Goal: Task Accomplishment & Management: Use online tool/utility

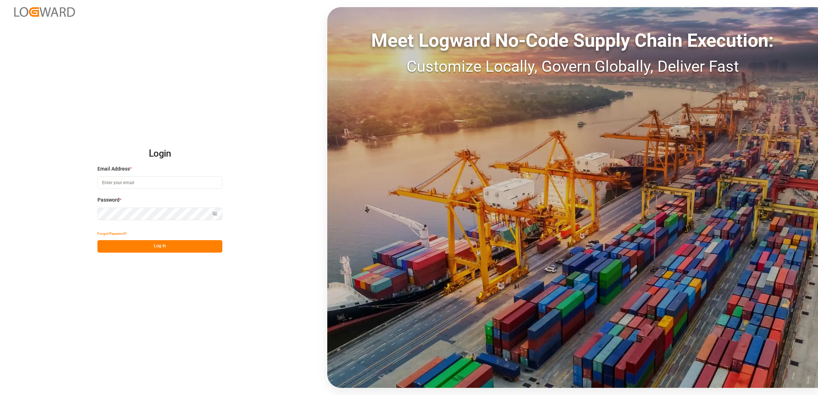
type input "[PERSON_NAME][EMAIL_ADDRESS][PERSON_NAME][DOMAIN_NAME]"
click at [187, 244] on button "Log In" at bounding box center [159, 246] width 125 height 12
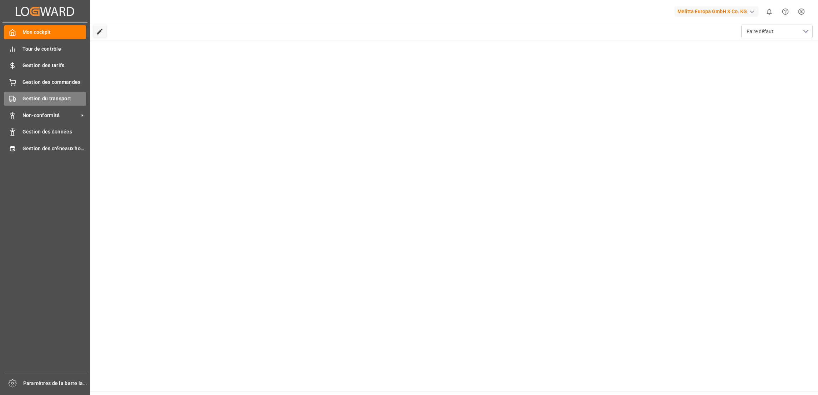
click at [65, 97] on span "Gestion du transport" at bounding box center [54, 98] width 64 height 7
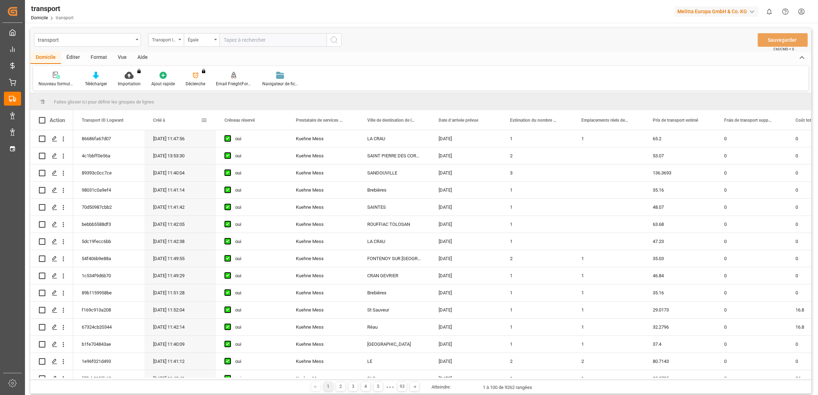
click at [206, 124] on div "Créé à" at bounding box center [180, 120] width 54 height 20
click at [205, 118] on span at bounding box center [204, 120] width 6 height 6
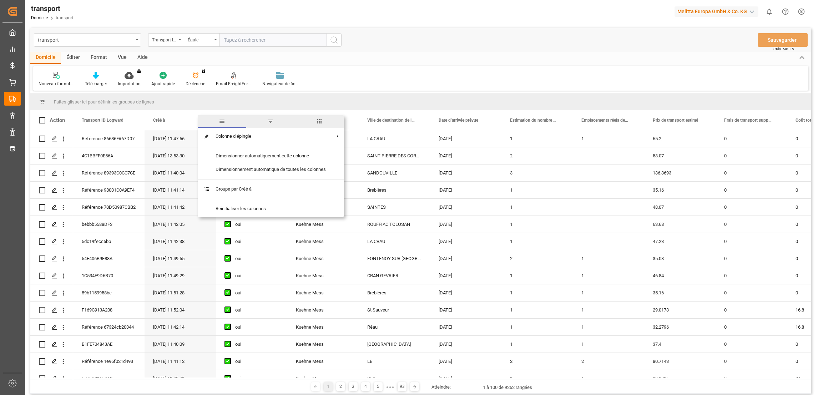
click at [269, 119] on span "filtre" at bounding box center [270, 121] width 6 height 6
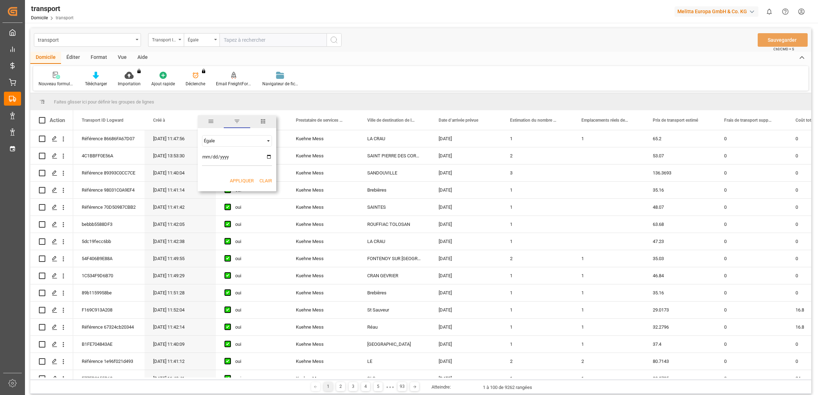
click at [268, 159] on input "date" at bounding box center [237, 159] width 70 height 14
type input "[DATE]"
click at [239, 183] on button "Appliquer" at bounding box center [242, 180] width 24 height 7
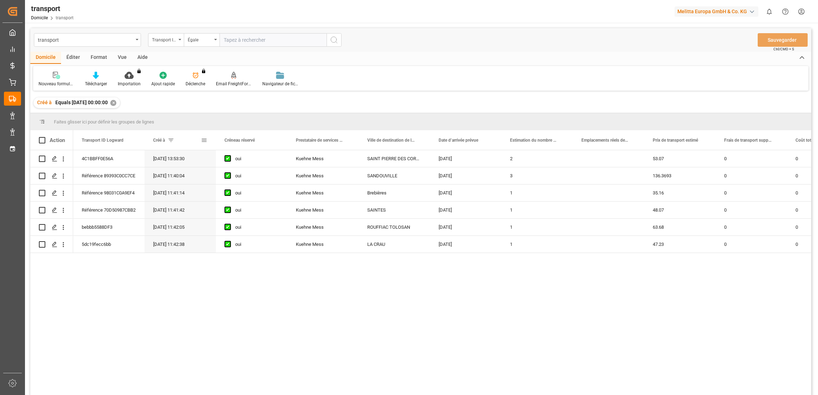
click at [202, 139] on span at bounding box center [204, 140] width 6 height 6
click at [267, 178] on input "[DATE]" at bounding box center [237, 179] width 70 height 14
type input "[DATE]"
click at [247, 203] on button "Appliquer" at bounding box center [242, 200] width 24 height 7
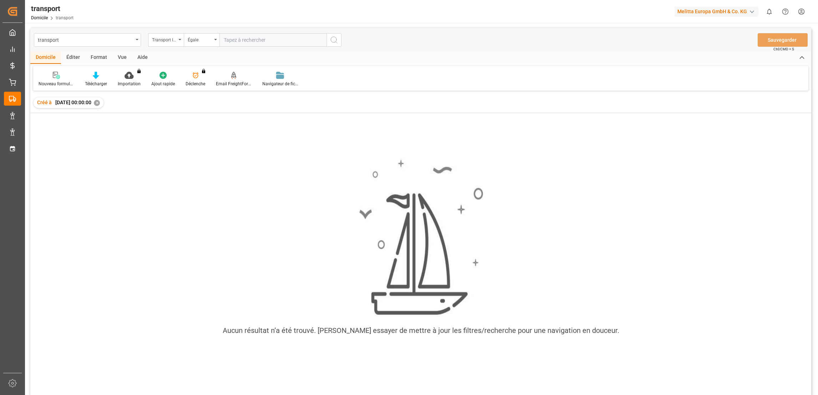
click at [67, 100] on span "[DATE] 00:00:00" at bounding box center [73, 103] width 36 height 6
click at [74, 101] on span "[DATE] 00:00:00" at bounding box center [73, 103] width 36 height 6
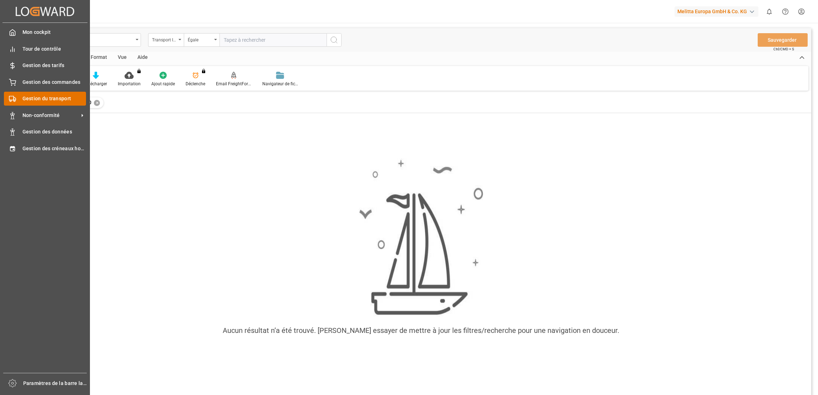
click at [57, 99] on span "Gestion du transport" at bounding box center [54, 98] width 64 height 7
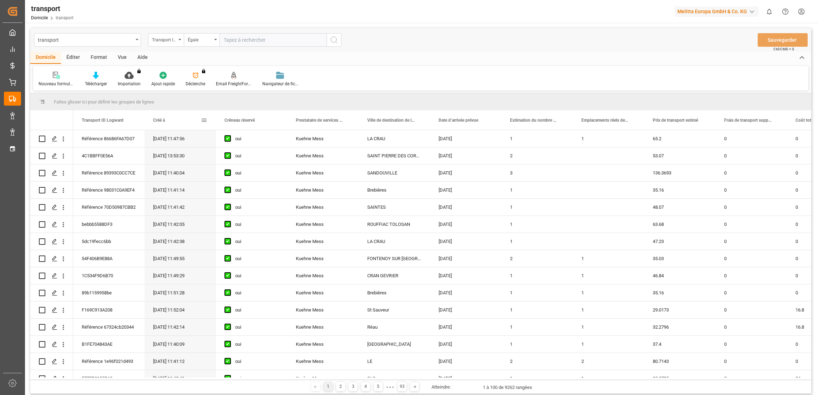
click at [205, 120] on span at bounding box center [204, 120] width 6 height 6
click at [271, 157] on input "date" at bounding box center [237, 159] width 70 height 14
type input "[DATE]"
click at [241, 183] on button "Appliquer" at bounding box center [242, 180] width 24 height 7
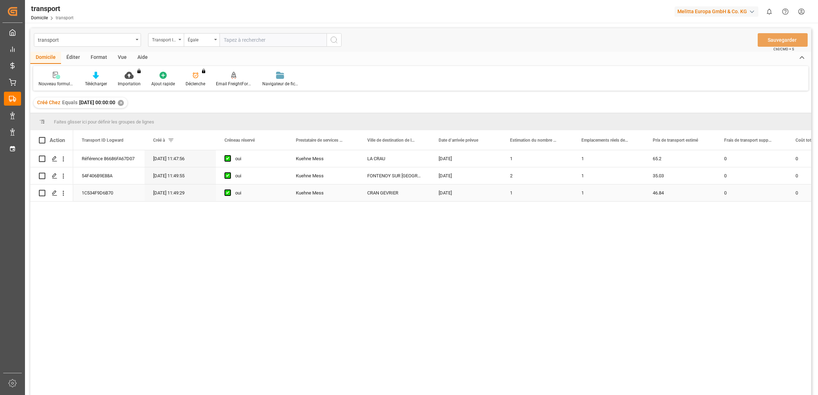
click at [789, 238] on div "Référence 86686FA67D07 [DATE] 11:47:56 oui [PERSON_NAME] Mess LA CRAU [DATE] 1 …" at bounding box center [442, 274] width 738 height 249
click at [167, 141] on div "Créé à" at bounding box center [177, 140] width 48 height 20
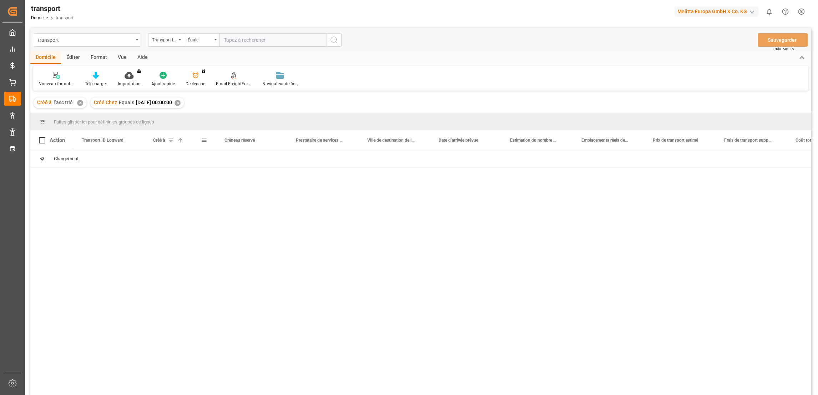
click at [171, 137] on span at bounding box center [171, 140] width 6 height 6
click at [207, 141] on span at bounding box center [204, 140] width 6 height 6
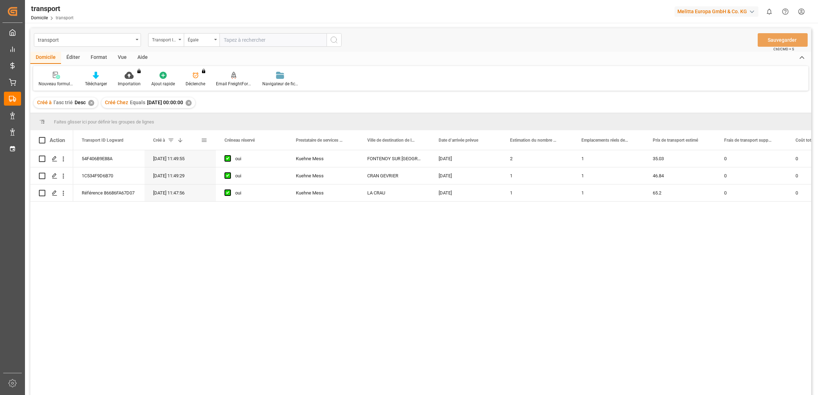
click at [209, 138] on div "Créé à 1" at bounding box center [179, 140] width 71 height 20
click at [204, 137] on span at bounding box center [204, 140] width 6 height 6
click at [269, 175] on input "[DATE]" at bounding box center [237, 179] width 70 height 14
type input "[DATE]"
click at [237, 200] on button "Appliquer" at bounding box center [242, 200] width 24 height 7
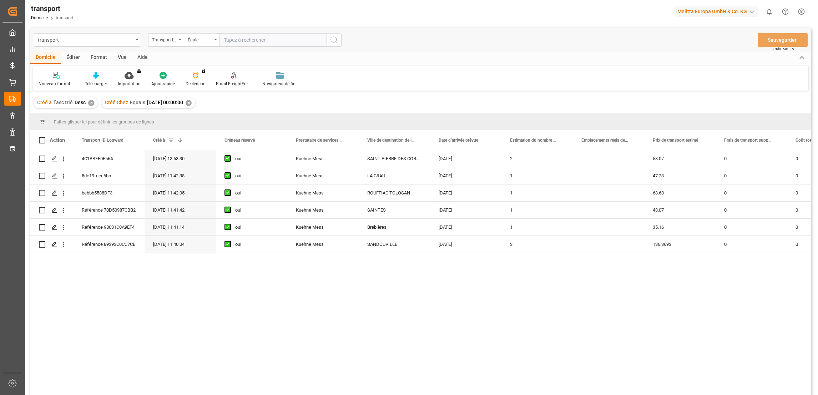
drag, startPoint x: 764, startPoint y: 271, endPoint x: 795, endPoint y: 120, distance: 154.6
click at [764, 270] on div "4C1BBFF0E56A [DATE] 13:53:30 oui [PERSON_NAME] Mess SAINT PIERRE DES CORPS [DAT…" at bounding box center [442, 274] width 738 height 249
